Goal: Task Accomplishment & Management: Complete application form

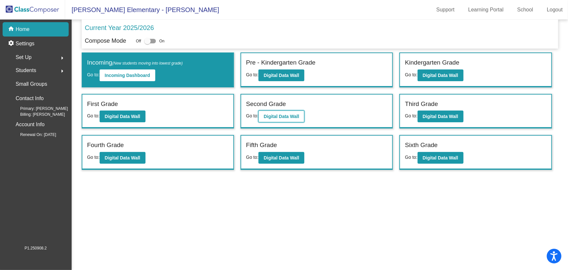
click at [274, 120] on button "Digital Data Wall" at bounding box center [281, 116] width 46 height 12
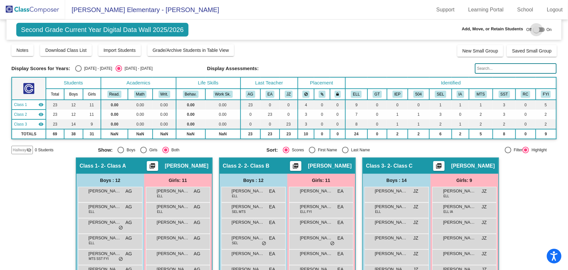
click at [534, 33] on label at bounding box center [539, 30] width 12 height 8
checkbox input "true"
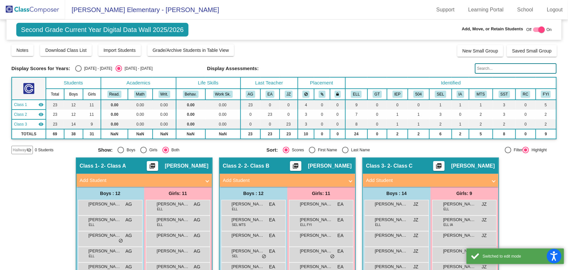
click at [446, 180] on mat-panel-title "Add Student" at bounding box center [426, 179] width 121 height 7
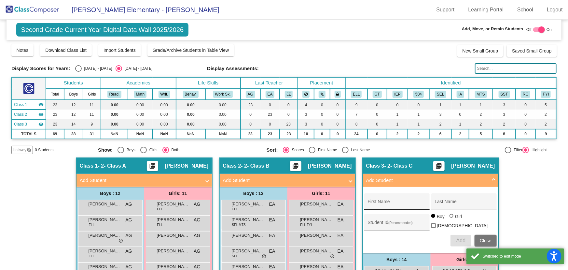
drag, startPoint x: 384, startPoint y: 203, endPoint x: 386, endPoint y: 200, distance: 3.5
click at [383, 202] on input "First Name" at bounding box center [397, 203] width 59 height 5
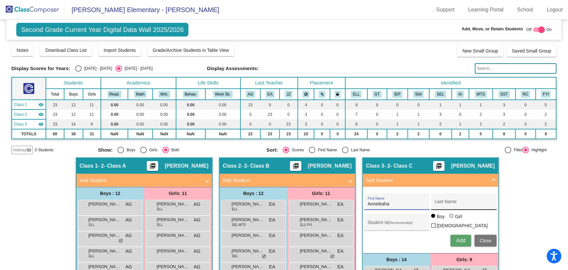
type input "Anneleaha"
type input "[PERSON_NAME]"
type input "1052956"
click at [450, 217] on div at bounding box center [452, 216] width 4 height 4
click at [452, 219] on input "Girl" at bounding box center [452, 219] width 0 height 0
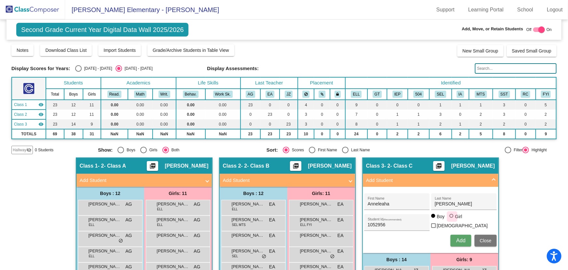
radio input "true"
click at [461, 240] on span "Add" at bounding box center [460, 240] width 9 height 6
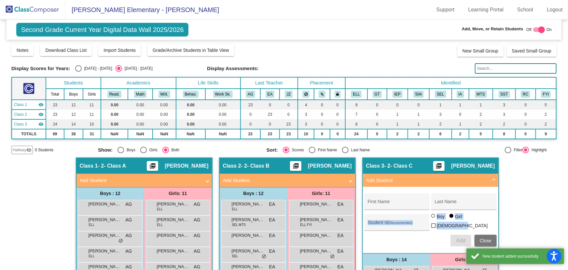
drag, startPoint x: 526, startPoint y: 211, endPoint x: 523, endPoint y: 204, distance: 7.6
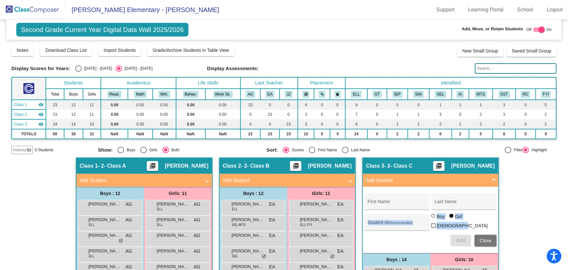
click at [36, 10] on img at bounding box center [32, 9] width 65 height 19
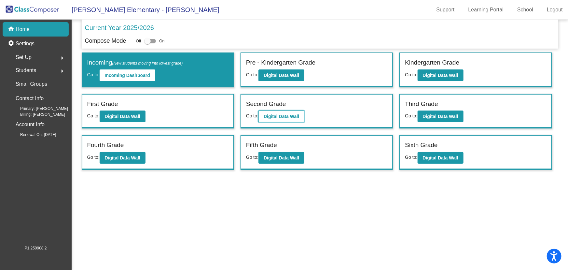
click at [290, 114] on b "Digital Data Wall" at bounding box center [281, 116] width 35 height 5
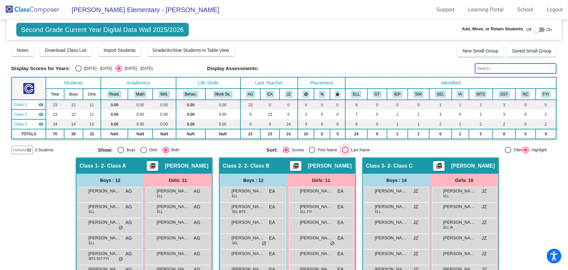
click at [342, 149] on div "Select an option" at bounding box center [345, 149] width 7 height 7
click at [345, 153] on input "Last Name" at bounding box center [345, 153] width 0 height 0
radio input "true"
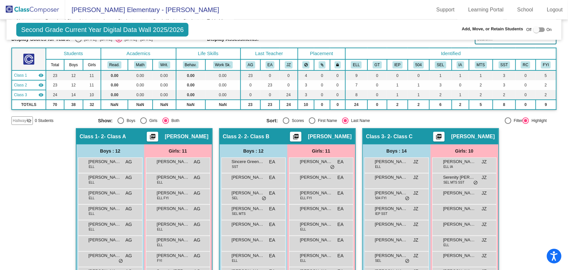
click at [518, 178] on div "Hallway - Hallway Class picture_as_pdf Add Student First Name Last Name Student…" at bounding box center [283, 257] width 545 height 258
click at [21, 9] on img at bounding box center [32, 9] width 65 height 19
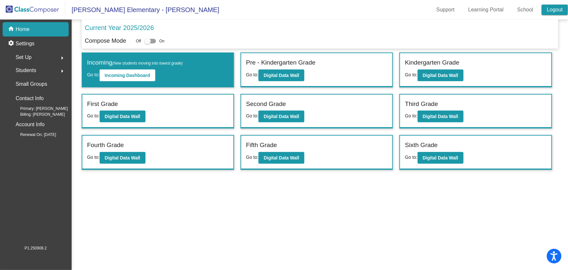
click at [561, 7] on link "Logout" at bounding box center [555, 10] width 26 height 10
